Goal: Transaction & Acquisition: Purchase product/service

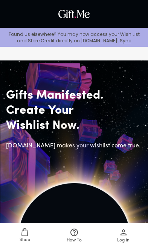
click at [116, 233] on span "Log in" at bounding box center [123, 235] width 40 height 16
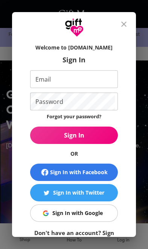
click at [34, 82] on input "Email" at bounding box center [72, 79] width 85 height 18
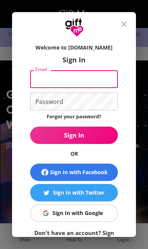
type input "[EMAIL_ADDRESS][DOMAIN_NAME]"
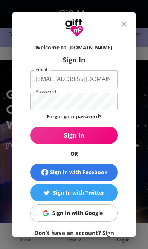
click at [74, 135] on button "Sign In" at bounding box center [74, 134] width 88 height 17
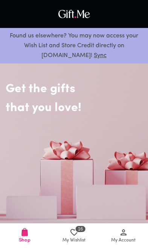
click at [72, 233] on icon at bounding box center [74, 231] width 9 height 9
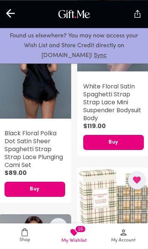
scroll to position [1196, 0]
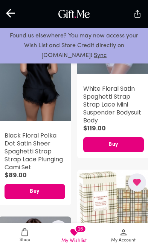
click at [97, 169] on div "button" at bounding box center [113, 206] width 73 height 74
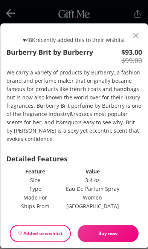
scroll to position [114, 0]
click at [100, 230] on span "Buy now" at bounding box center [108, 233] width 61 height 8
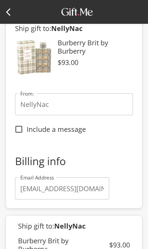
scroll to position [51, 0]
click at [19, 133] on input "Include a message" at bounding box center [19, 129] width 16 height 16
checkbox input "true"
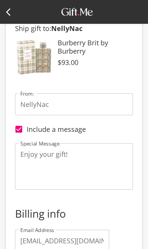
click at [64, 158] on textarea "Enjoy your gift!" at bounding box center [74, 166] width 108 height 32
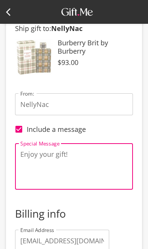
scroll to position [50, 0]
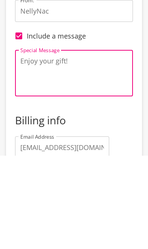
click at [60, 151] on textarea "Enjoy your gift!" at bounding box center [74, 167] width 108 height 32
click at [61, 151] on textarea "Enjoy your gift!" at bounding box center [74, 167] width 108 height 32
click at [73, 151] on textarea "Love yourself love your smell 😘" at bounding box center [74, 167] width 108 height 32
click at [72, 151] on textarea "Love yourself love your smell 😘" at bounding box center [74, 167] width 108 height 32
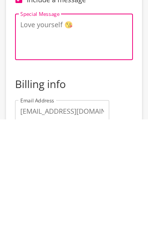
type textarea "Love yourself 😘"
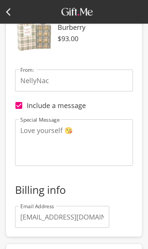
scroll to position [0, 0]
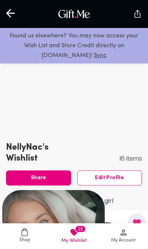
click at [105, 163] on div "[PERSON_NAME]'s Wishlist 16 items" at bounding box center [74, 152] width 136 height 22
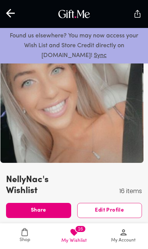
scroll to position [39, 0]
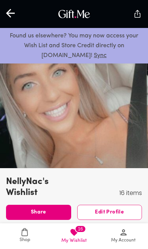
click at [99, 215] on span "Edit Profile" at bounding box center [110, 212] width 65 height 8
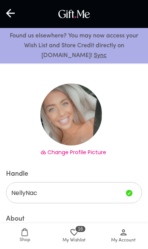
click at [129, 240] on span "My Account" at bounding box center [123, 240] width 25 height 7
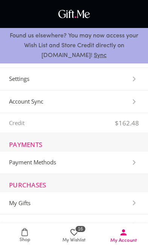
click at [110, 85] on li "Settings" at bounding box center [74, 79] width 148 height 23
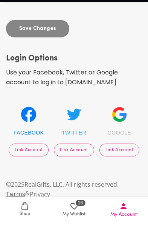
scroll to position [194, 0]
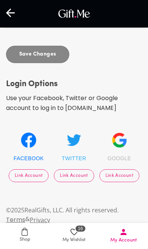
click at [12, 13] on icon at bounding box center [10, 13] width 9 height 9
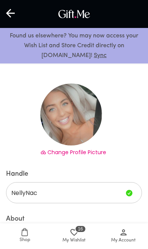
click at [116, 231] on span "My Account" at bounding box center [123, 235] width 40 height 16
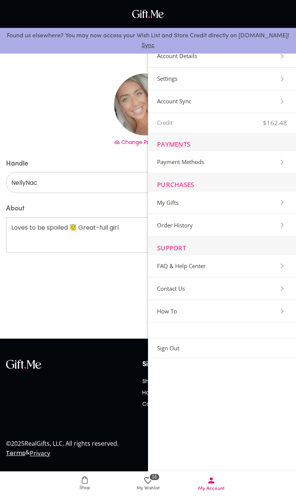
click at [148, 62] on Details-Section "Account Details" at bounding box center [222, 56] width 148 height 23
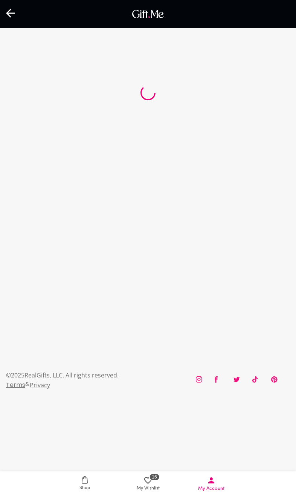
select select "US"
select select "NJ"
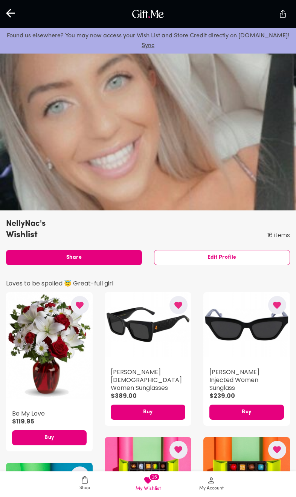
click at [16, 12] on div at bounding box center [11, 13] width 22 height 23
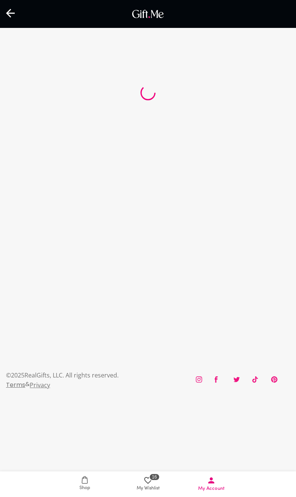
select select "US"
select select "NJ"
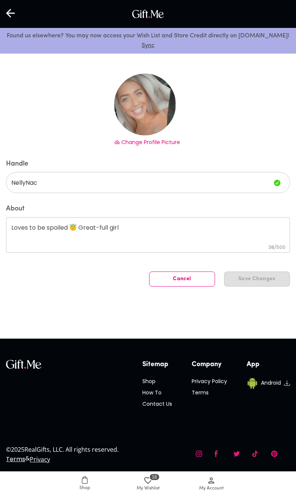
click at [9, 13] on icon at bounding box center [10, 13] width 9 height 9
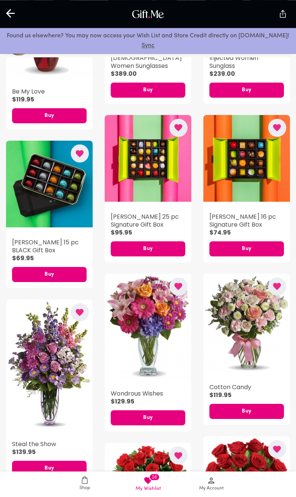
click at [148, 248] on link "My Account" at bounding box center [211, 484] width 63 height 26
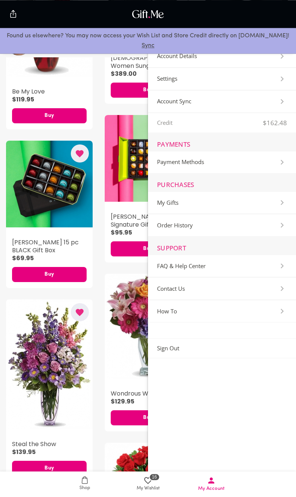
scroll to position [233, 0]
click at [72, 248] on span "Shop" at bounding box center [85, 483] width 54 height 15
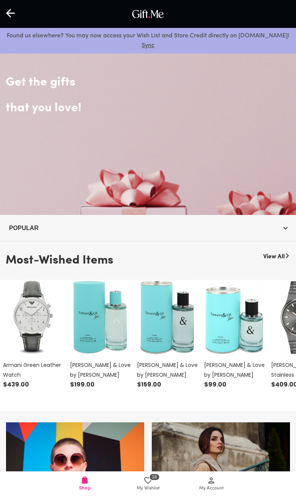
click at [11, 8] on div at bounding box center [11, 13] width 22 height 23
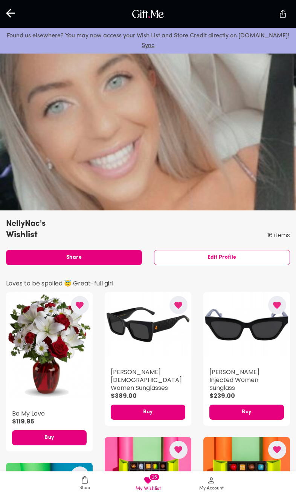
click at [20, 19] on div at bounding box center [11, 13] width 22 height 23
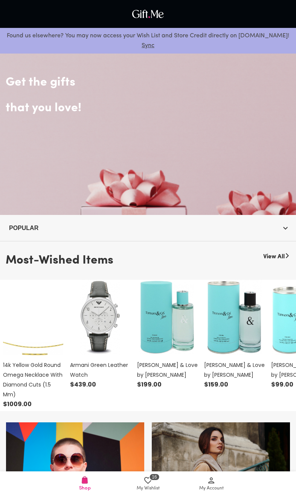
click at [148, 248] on icon at bounding box center [211, 480] width 9 height 9
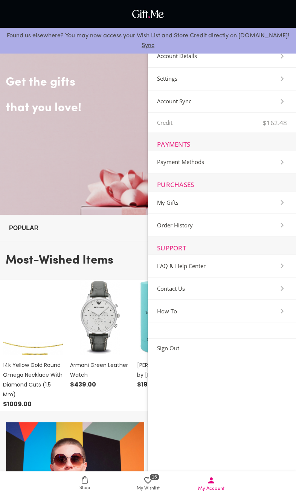
click at [148, 230] on History-Section "Order History" at bounding box center [222, 225] width 148 height 23
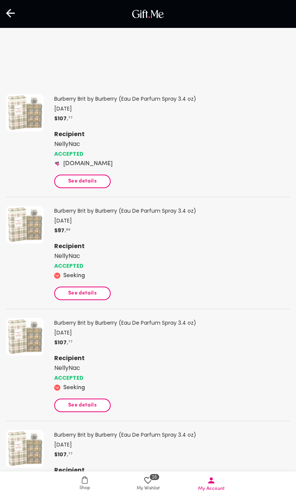
click at [58, 248] on button "See details" at bounding box center [82, 294] width 57 height 14
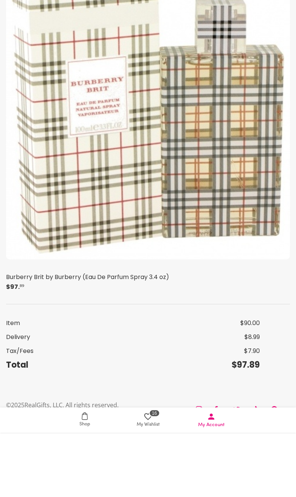
scroll to position [277, 0]
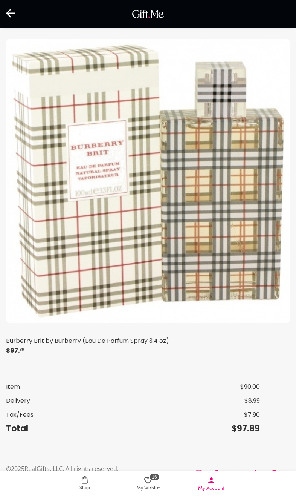
click at [75, 248] on img at bounding box center [148, 181] width 284 height 284
click at [57, 248] on img at bounding box center [148, 181] width 284 height 284
click at [99, 248] on div "Burberry Brit by Burberry (Eau De Parfum Spray 3.4 oz) $ 97 . ⁸⁹" at bounding box center [148, 197] width 284 height 317
click at [43, 216] on img at bounding box center [148, 181] width 284 height 284
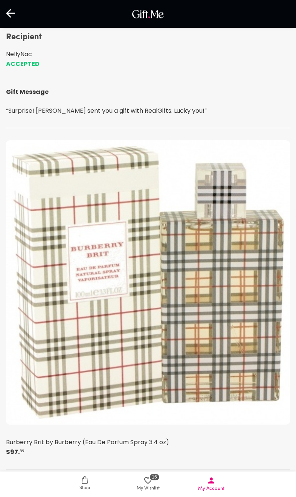
scroll to position [0, 0]
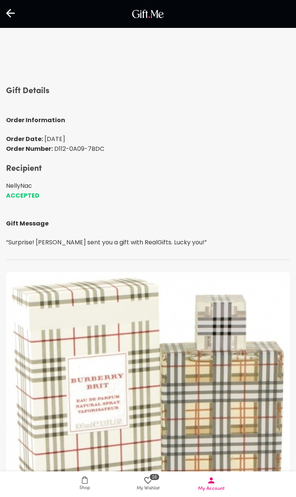
click at [43, 228] on div "Recipient NellyNac ACCEPTED Gift Message “ Surprise! [PERSON_NAME] sent you a g…" at bounding box center [148, 205] width 284 height 84
click at [9, 23] on div at bounding box center [11, 13] width 22 height 23
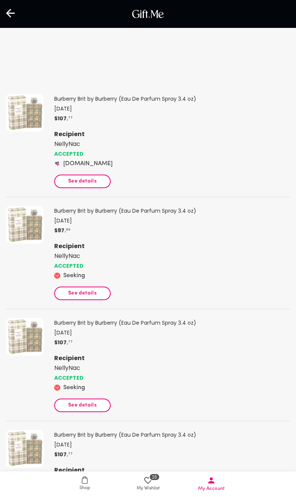
click at [12, 13] on icon at bounding box center [10, 13] width 9 height 9
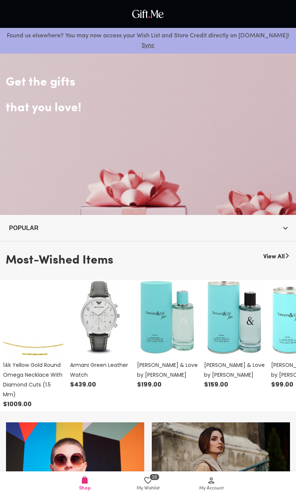
click at [148, 248] on icon at bounding box center [211, 480] width 9 height 9
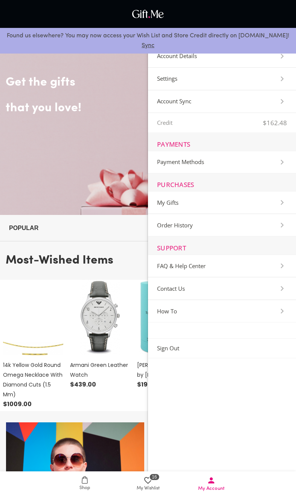
click at [142, 248] on span "16 My Wishlist" at bounding box center [148, 484] width 54 height 16
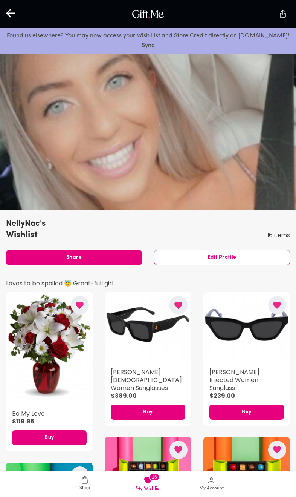
click at [8, 9] on icon at bounding box center [11, 13] width 10 height 10
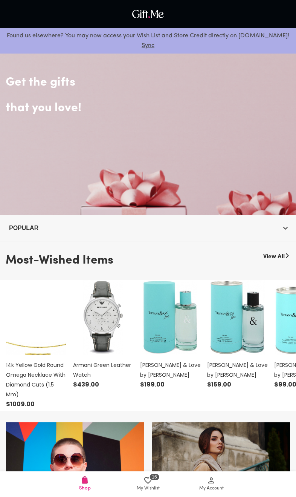
click at [141, 248] on link "16 My Wishlist" at bounding box center [148, 484] width 63 height 26
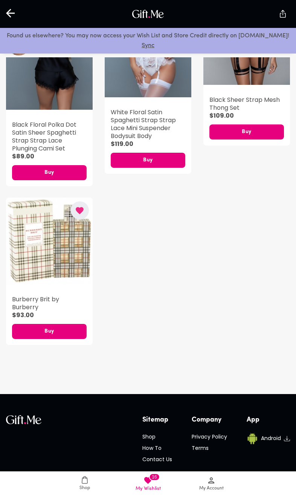
scroll to position [891, 0]
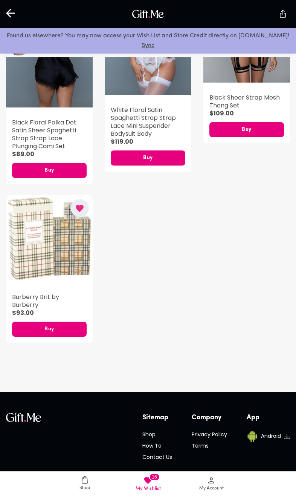
click at [31, 248] on button "Buy" at bounding box center [49, 329] width 75 height 15
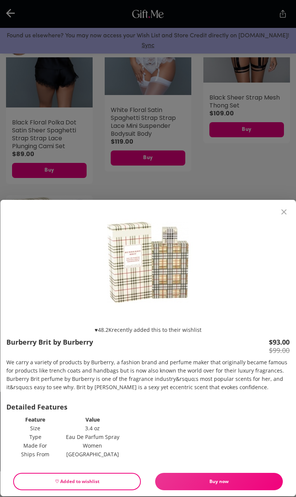
click at [148, 248] on span "Buy now" at bounding box center [219, 482] width 128 height 8
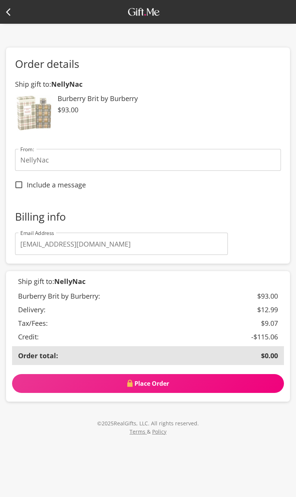
click at [23, 186] on input "Include a message" at bounding box center [19, 185] width 16 height 16
checkbox input "true"
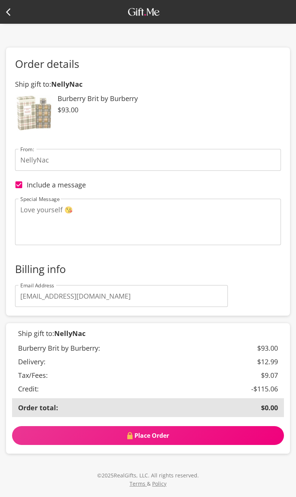
click at [122, 218] on textarea "Love yourself 😘" at bounding box center [148, 222] width 256 height 32
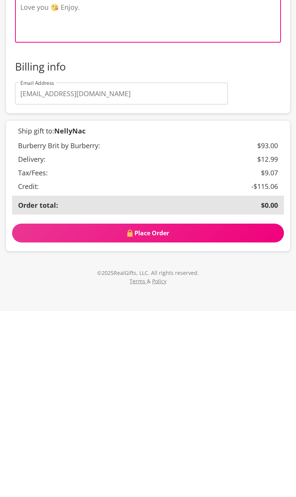
scroll to position [36, 0]
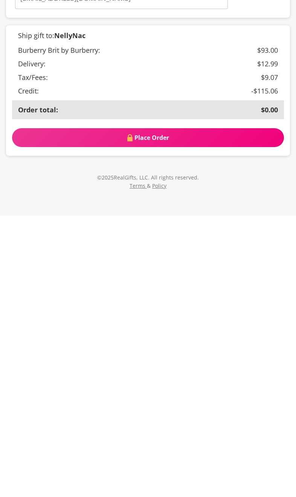
type textarea "Love you 😘 Enjoy."
click at [134, 248] on span "Place Order" at bounding box center [148, 419] width 272 height 8
